Goal: Information Seeking & Learning: Learn about a topic

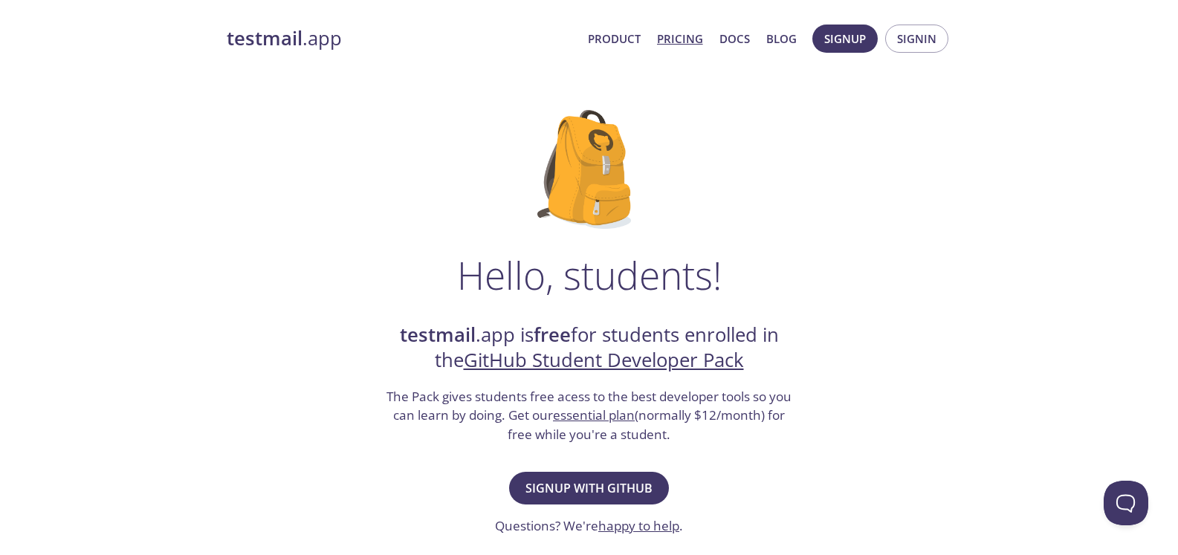
click at [675, 36] on link "Pricing" at bounding box center [680, 38] width 46 height 19
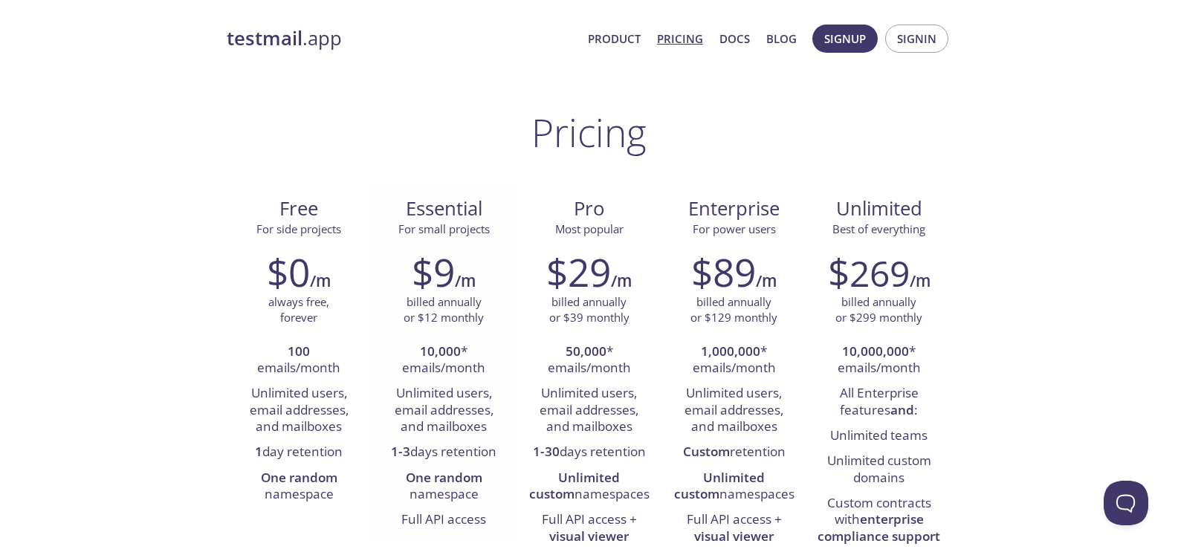
scroll to position [40, 0]
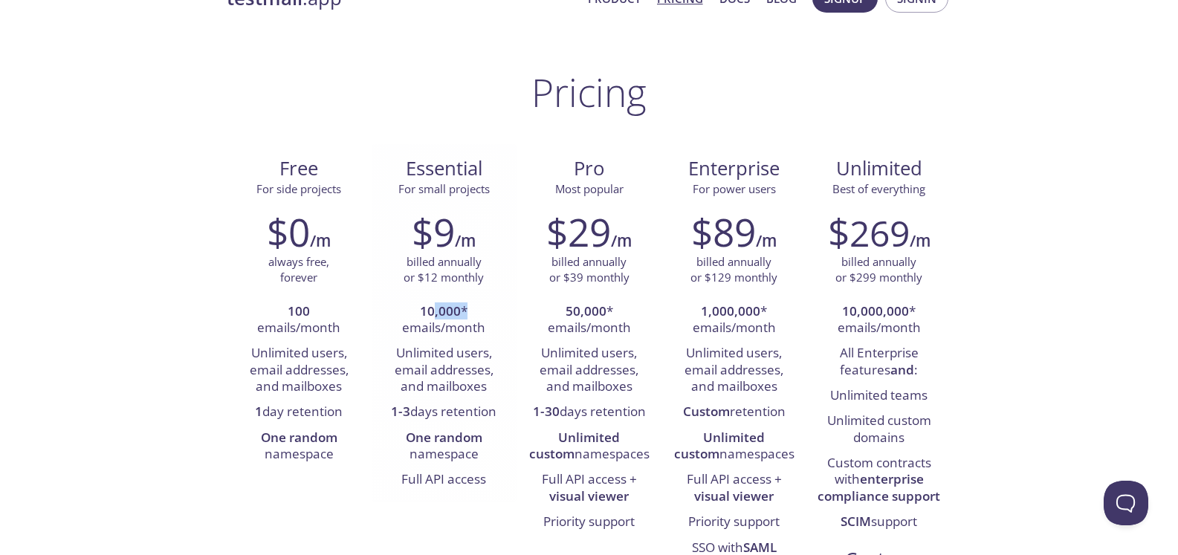
click at [492, 311] on li "10,000 * emails/month" at bounding box center [444, 320] width 123 height 42
click at [475, 230] on h6 "/m" at bounding box center [465, 240] width 21 height 25
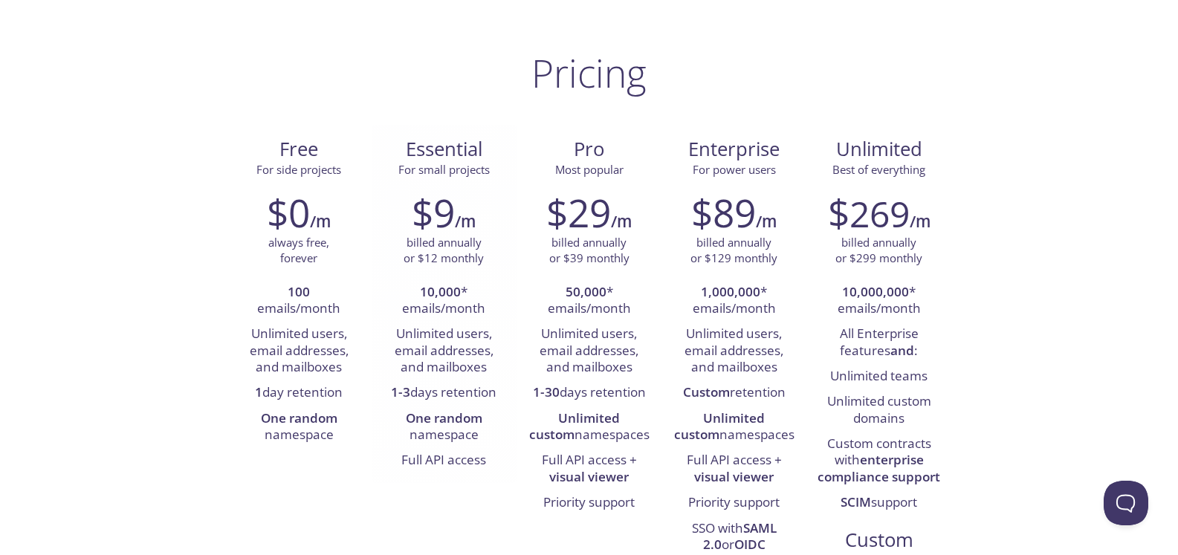
scroll to position [65, 0]
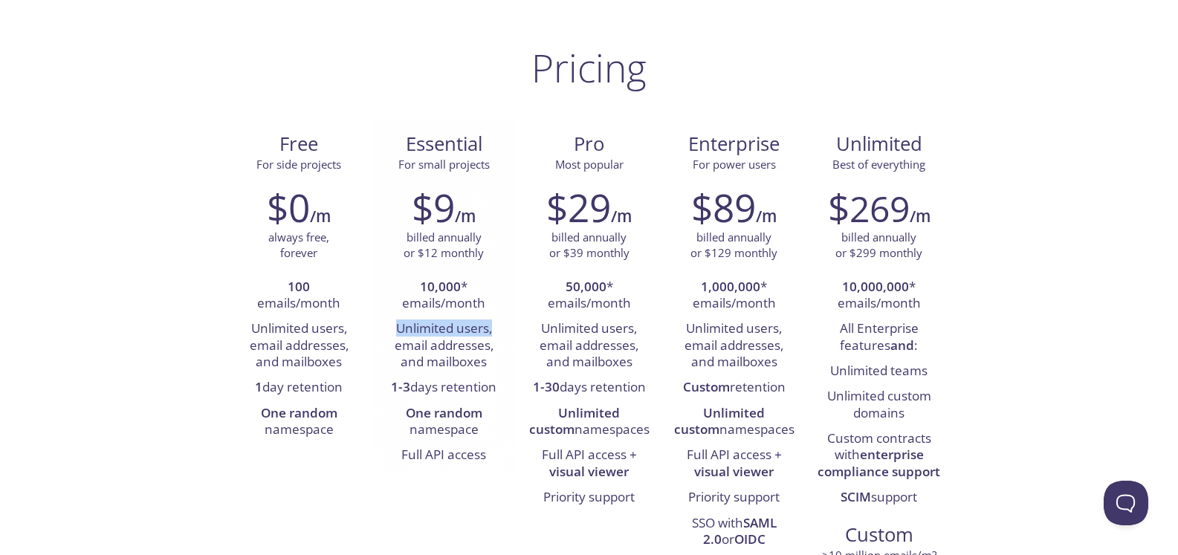
drag, startPoint x: 394, startPoint y: 325, endPoint x: 503, endPoint y: 325, distance: 108.5
click at [502, 325] on li "Unlimited users, email addresses, and mailboxes" at bounding box center [444, 345] width 123 height 59
drag, startPoint x: 420, startPoint y: 346, endPoint x: 485, endPoint y: 356, distance: 65.4
click at [485, 356] on li "Unlimited users, email addresses, and mailboxes" at bounding box center [444, 345] width 123 height 59
click at [430, 386] on li "1-3 days retention" at bounding box center [444, 387] width 123 height 25
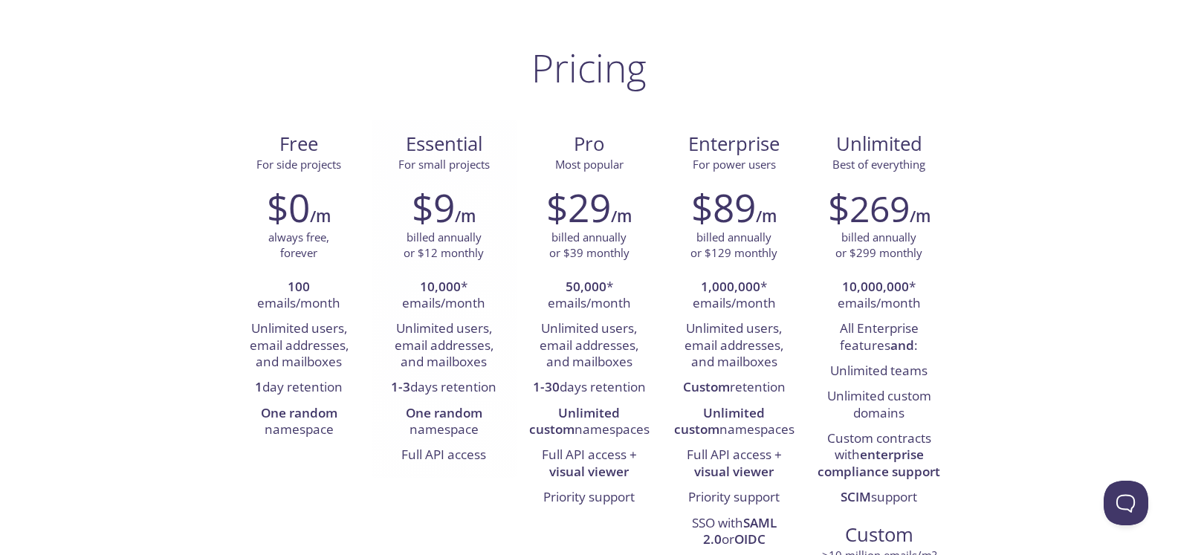
drag, startPoint x: 394, startPoint y: 391, endPoint x: 496, endPoint y: 394, distance: 101.8
click at [496, 394] on li "1-3 days retention" at bounding box center [444, 387] width 123 height 25
click at [448, 429] on li "One random namespace" at bounding box center [444, 422] width 123 height 42
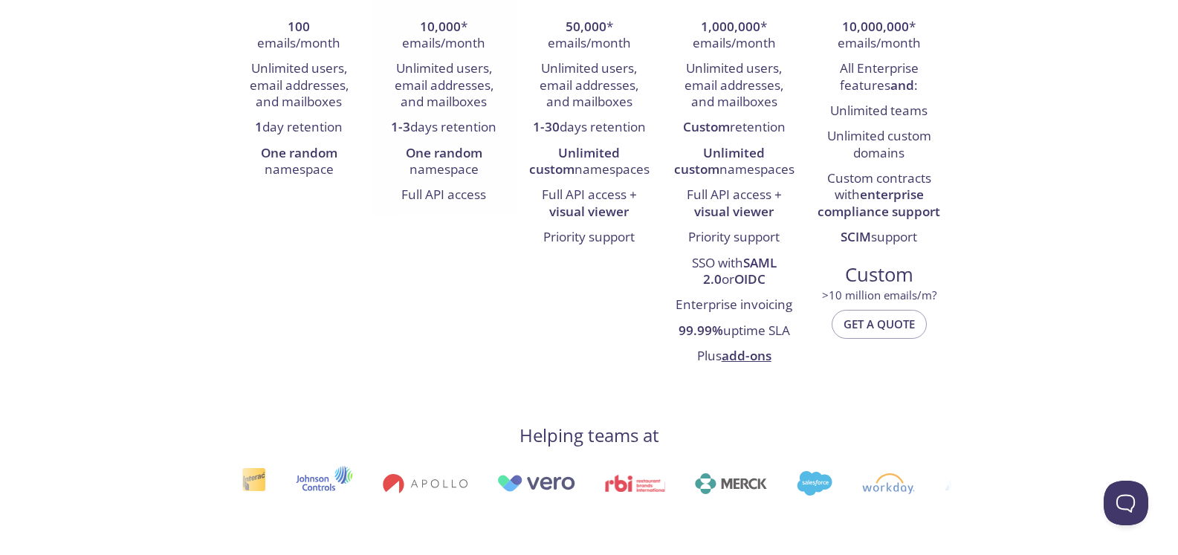
scroll to position [0, 0]
